Goal: Task Accomplishment & Management: Manage account settings

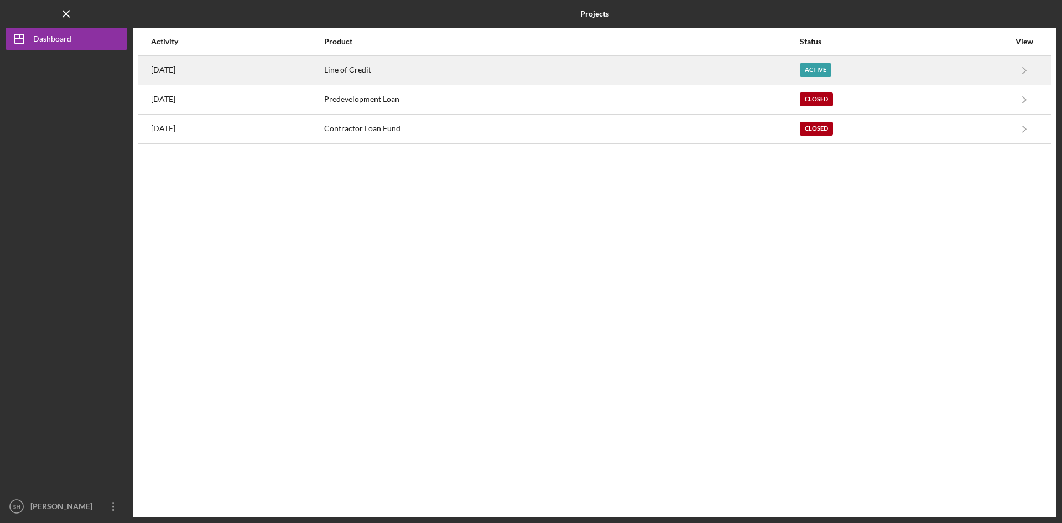
click at [821, 62] on div "Active" at bounding box center [905, 70] width 210 height 28
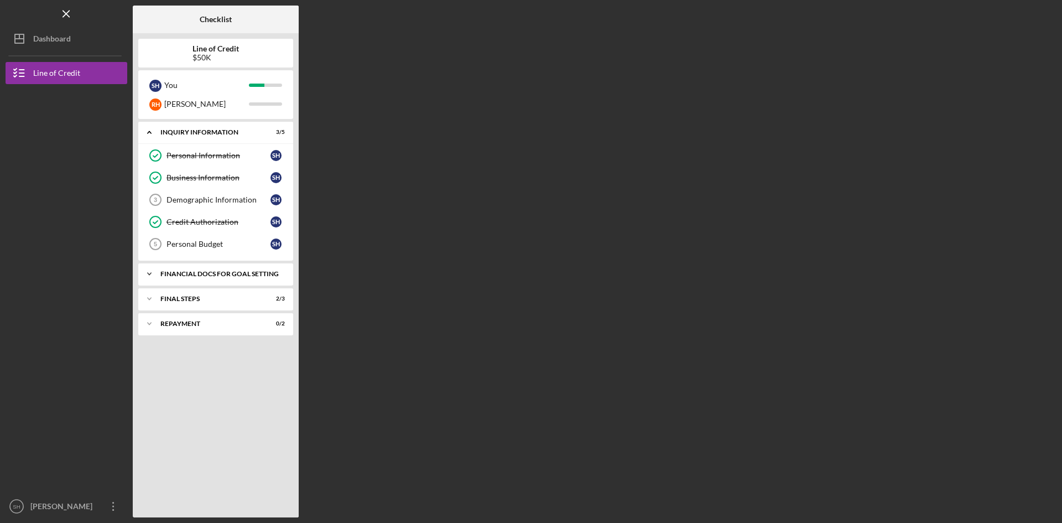
click at [255, 274] on div "Financial Docs for Goal Setting" at bounding box center [219, 273] width 119 height 7
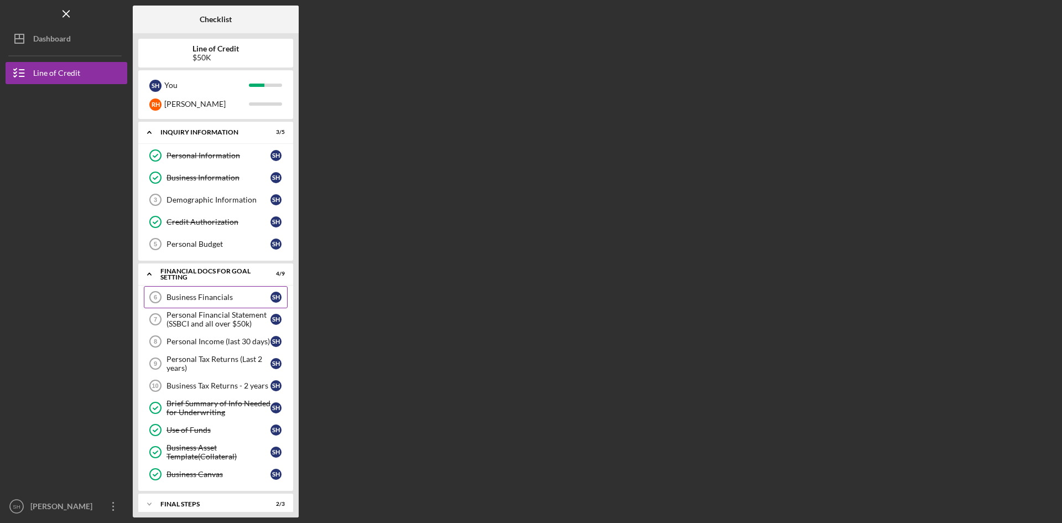
click at [216, 295] on div "Business Financials" at bounding box center [218, 297] width 104 height 9
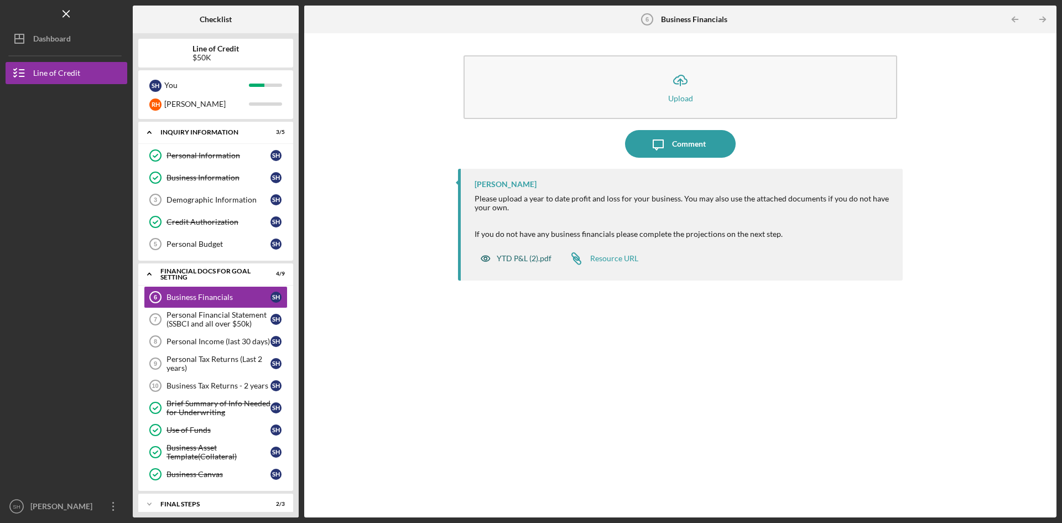
click at [512, 256] on div "YTD P&L (2).pdf" at bounding box center [524, 258] width 55 height 9
